Goal: Task Accomplishment & Management: Use online tool/utility

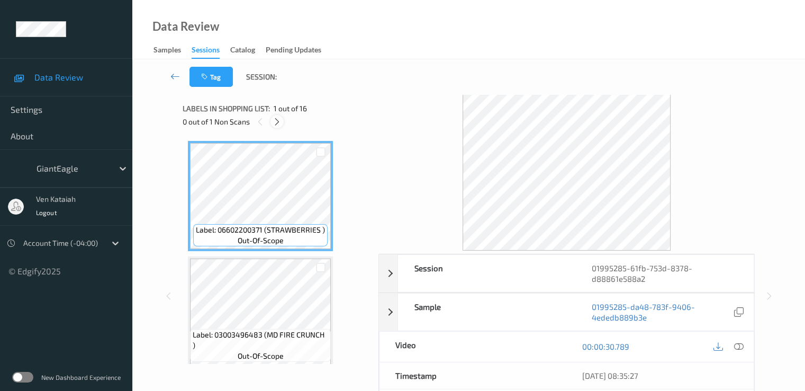
click at [278, 123] on icon at bounding box center [277, 122] width 9 height 10
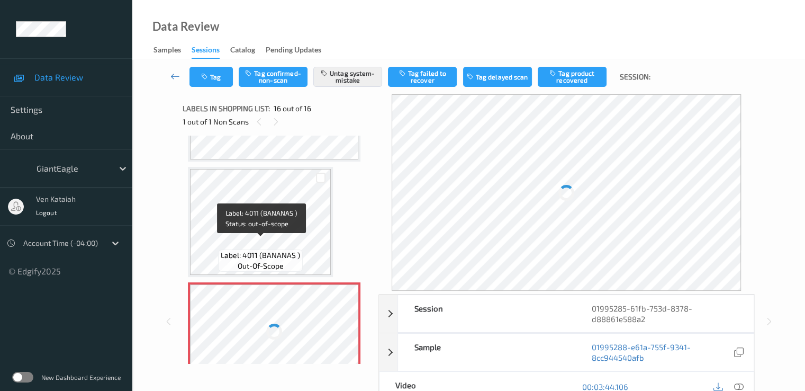
scroll to position [1602, 0]
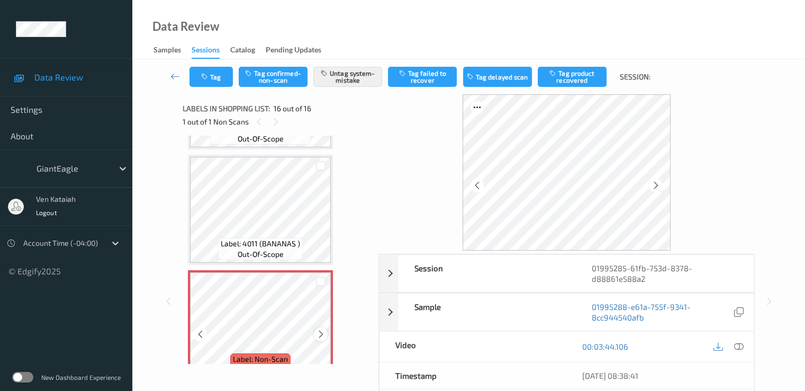
click at [321, 331] on icon at bounding box center [321, 334] width 9 height 10
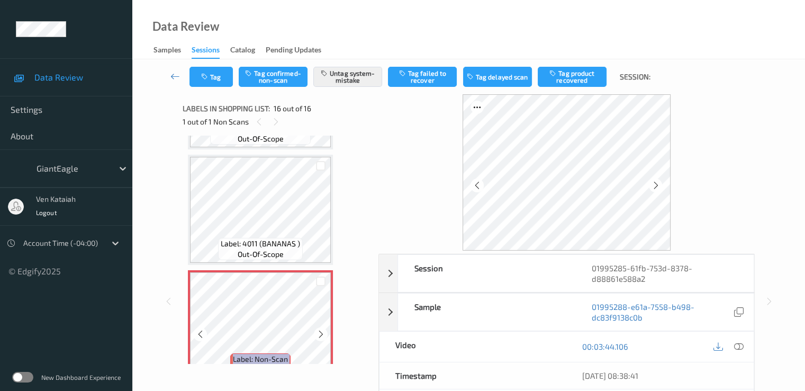
click at [321, 331] on icon at bounding box center [321, 334] width 9 height 10
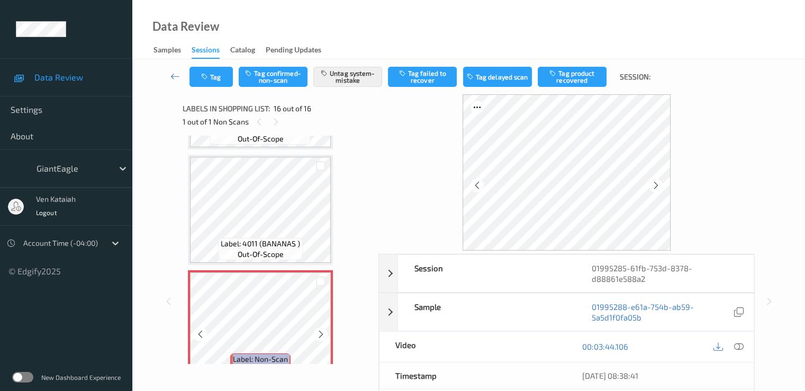
click at [321, 331] on icon at bounding box center [321, 334] width 9 height 10
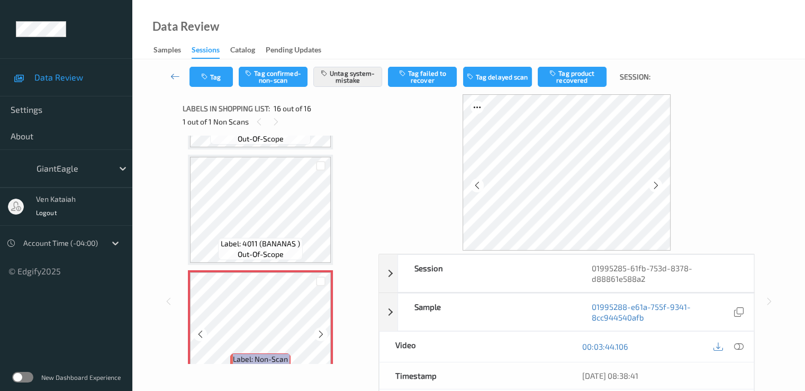
click at [321, 331] on icon at bounding box center [321, 334] width 9 height 10
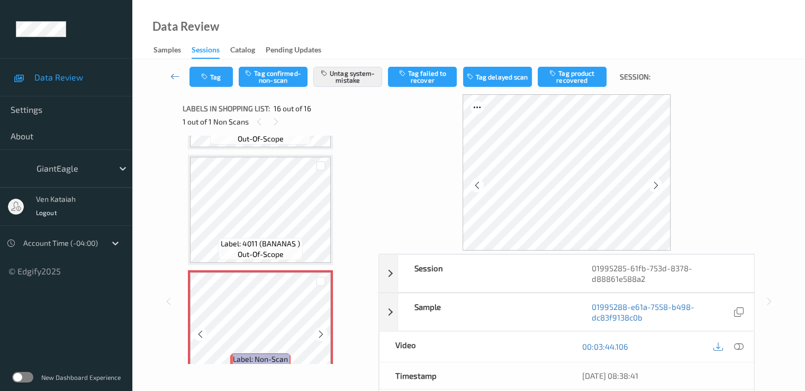
click at [321, 331] on icon at bounding box center [321, 334] width 9 height 10
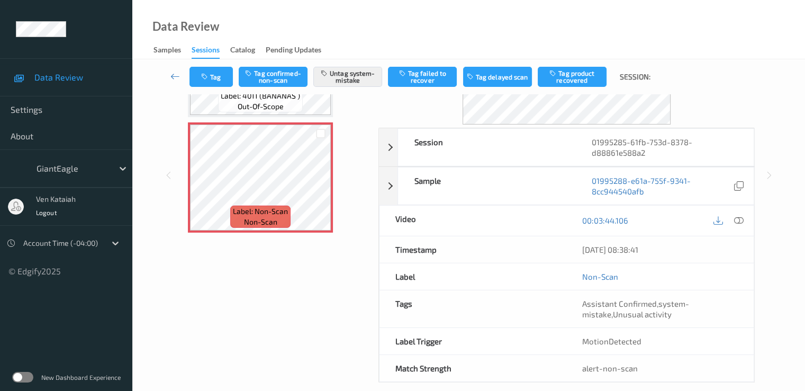
scroll to position [138, 0]
